Goal: Entertainment & Leisure: Consume media (video, audio)

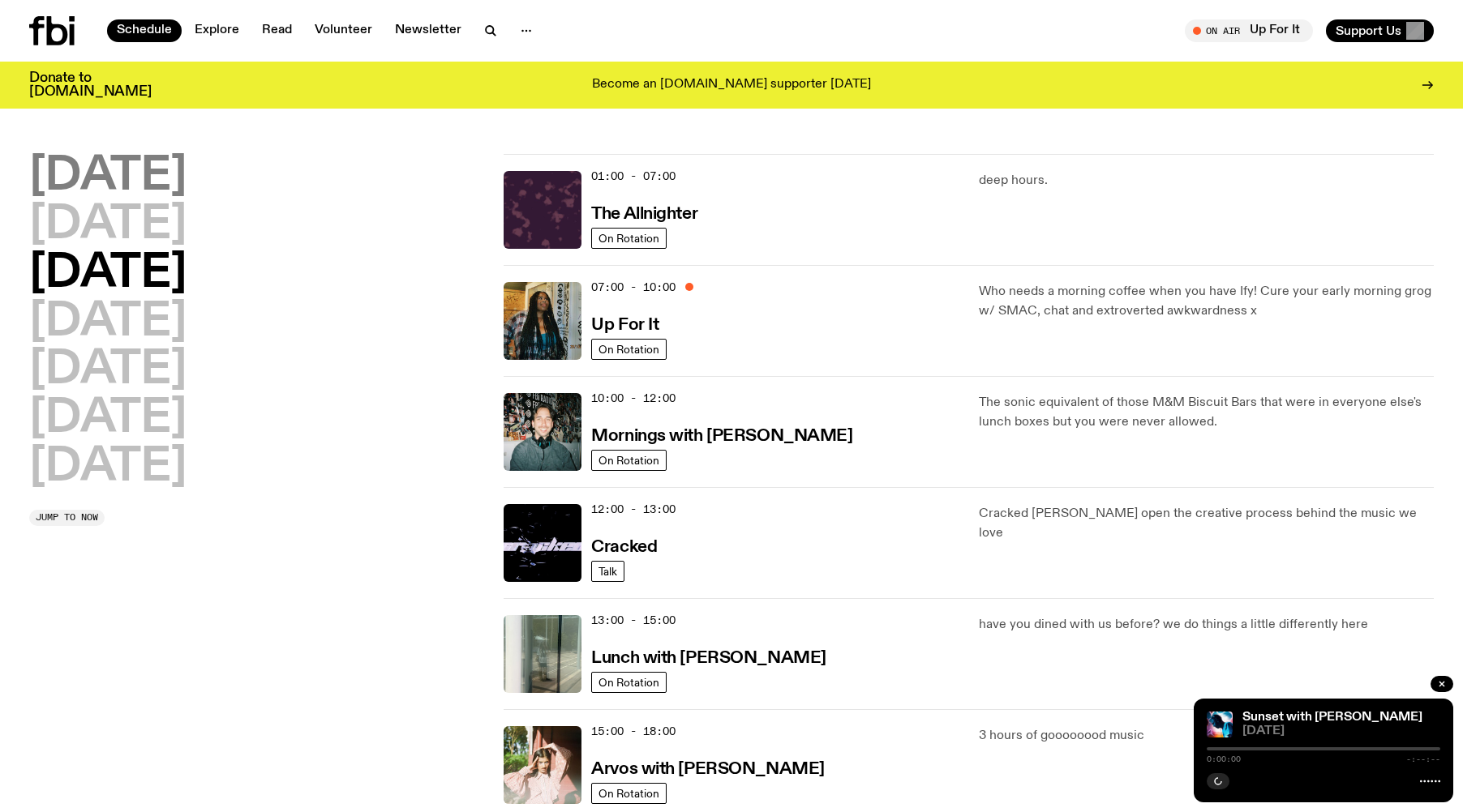
click at [118, 192] on h2 "[DATE]" at bounding box center [108, 176] width 157 height 46
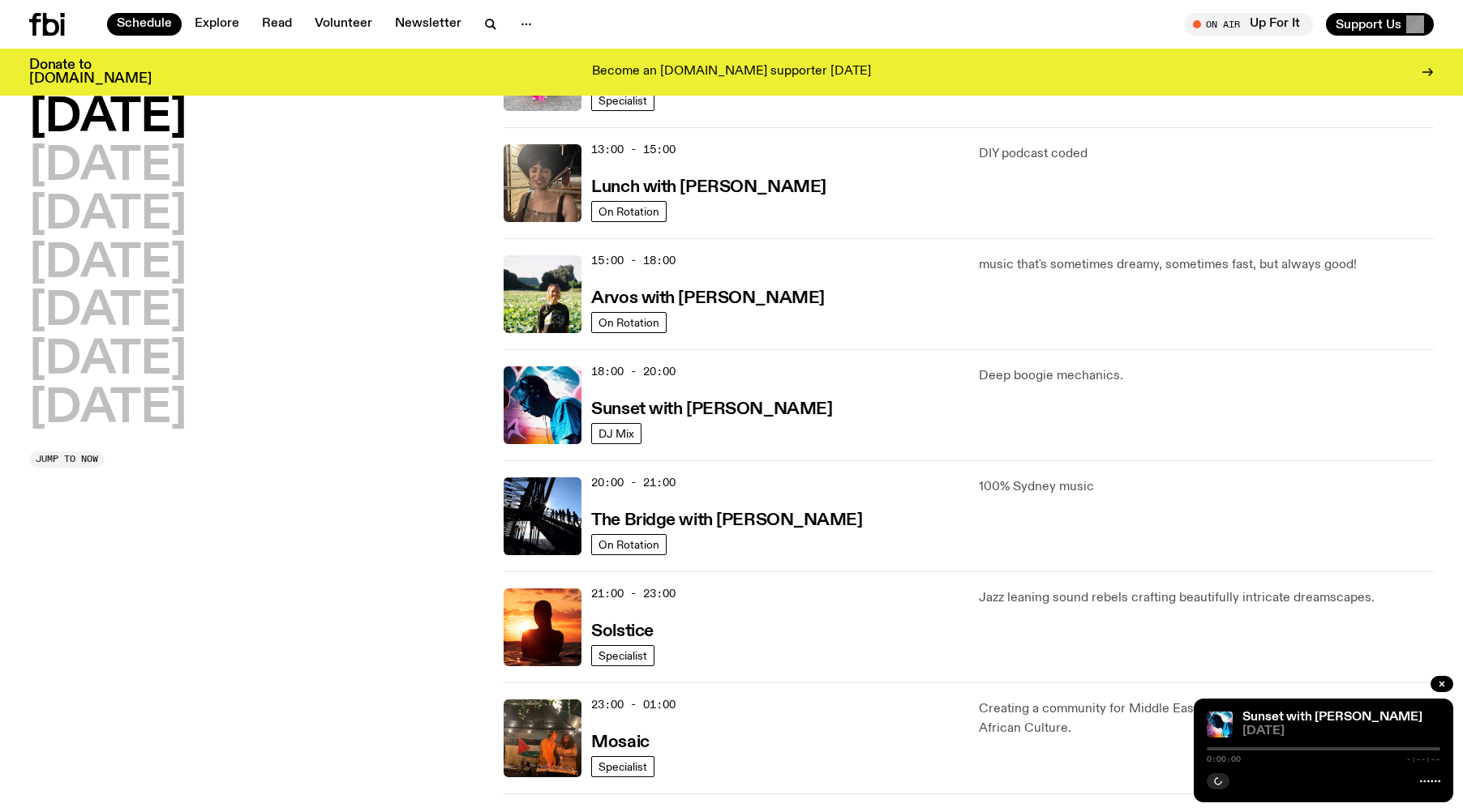
scroll to position [531, 0]
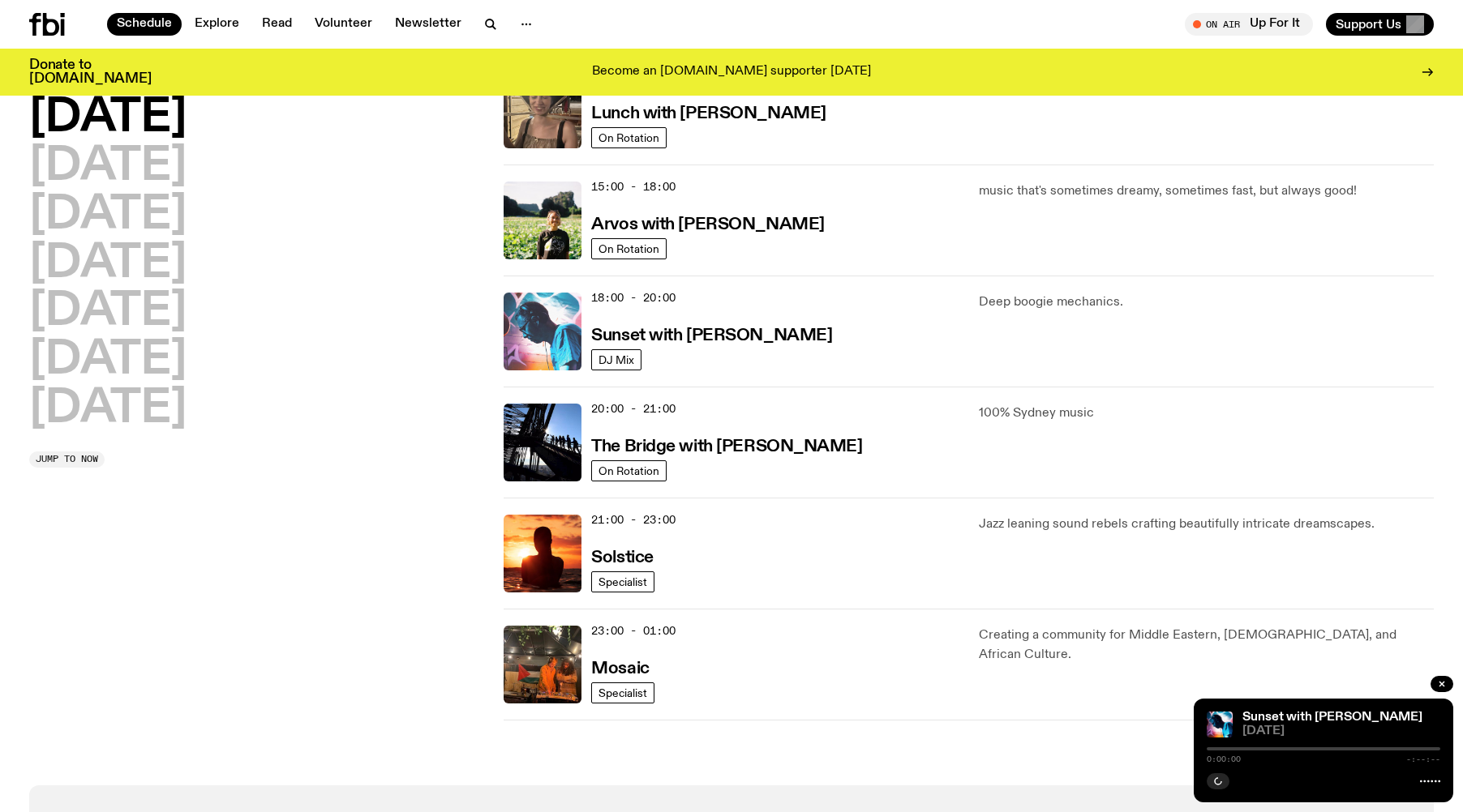
click at [535, 335] on img at bounding box center [542, 331] width 78 height 78
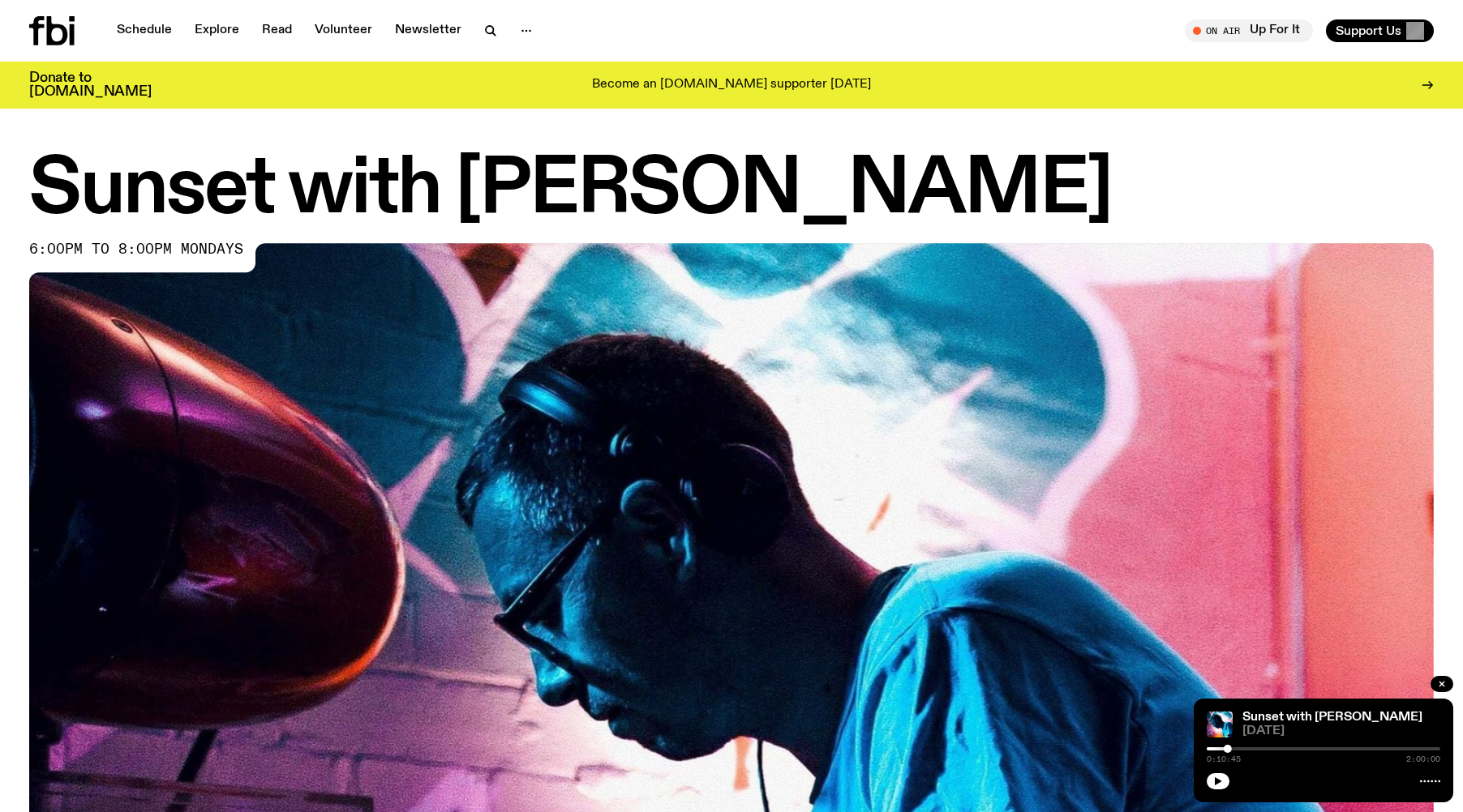
click at [1222, 772] on div at bounding box center [1323, 779] width 233 height 19
click at [1219, 780] on icon "button" at bounding box center [1219, 781] width 7 height 8
click at [1210, 746] on div "0:10:45 2:00:00" at bounding box center [1323, 753] width 233 height 19
click at [1209, 747] on div at bounding box center [1111, 749] width 233 height 4
click at [1213, 746] on div "0:00:50 2:00:00" at bounding box center [1323, 753] width 233 height 19
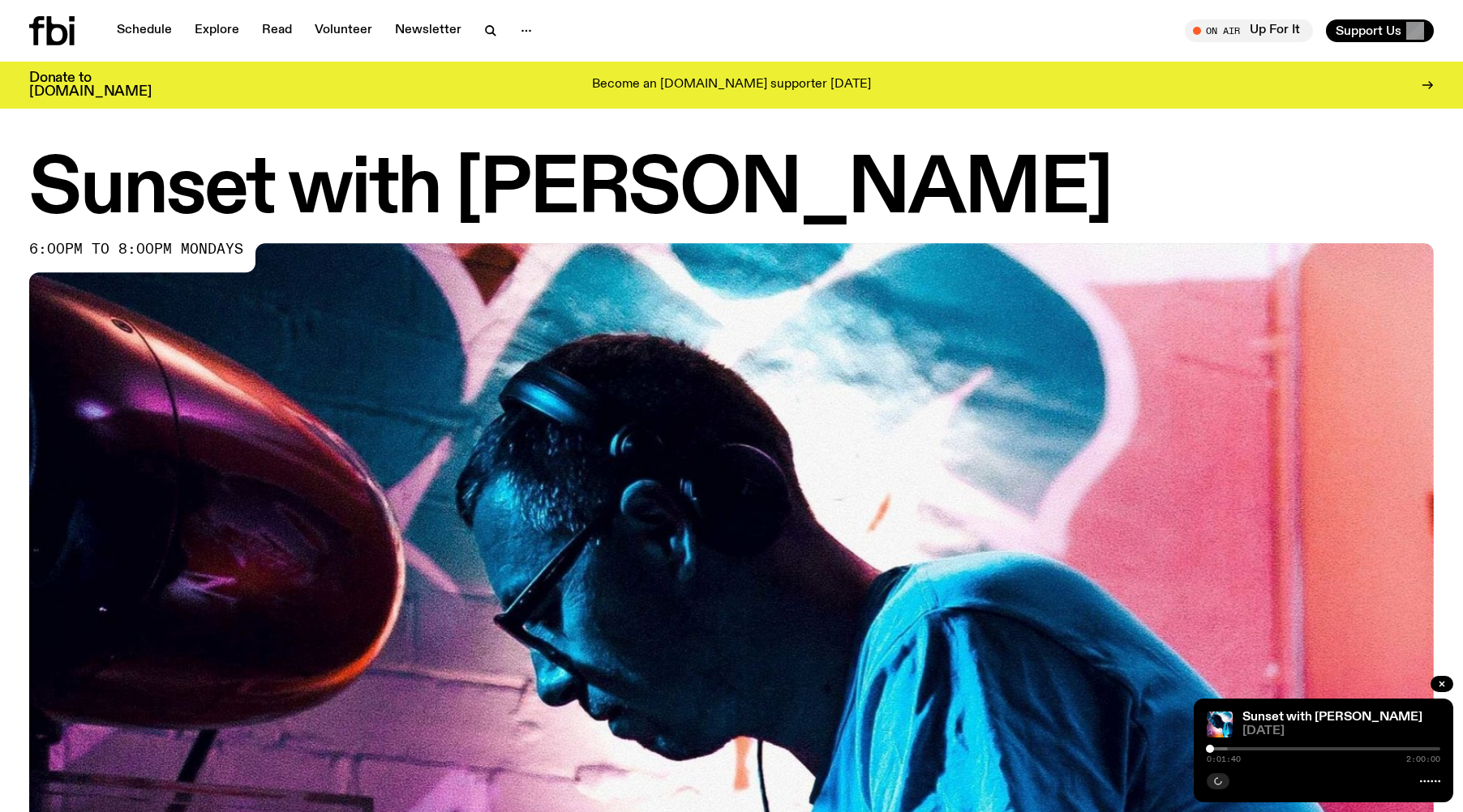
click at [1210, 752] on div at bounding box center [1210, 748] width 8 height 8
click at [1221, 782] on icon "button" at bounding box center [1218, 781] width 10 height 10
click at [1218, 775] on button "button" at bounding box center [1218, 781] width 23 height 16
